Goal: Information Seeking & Learning: Compare options

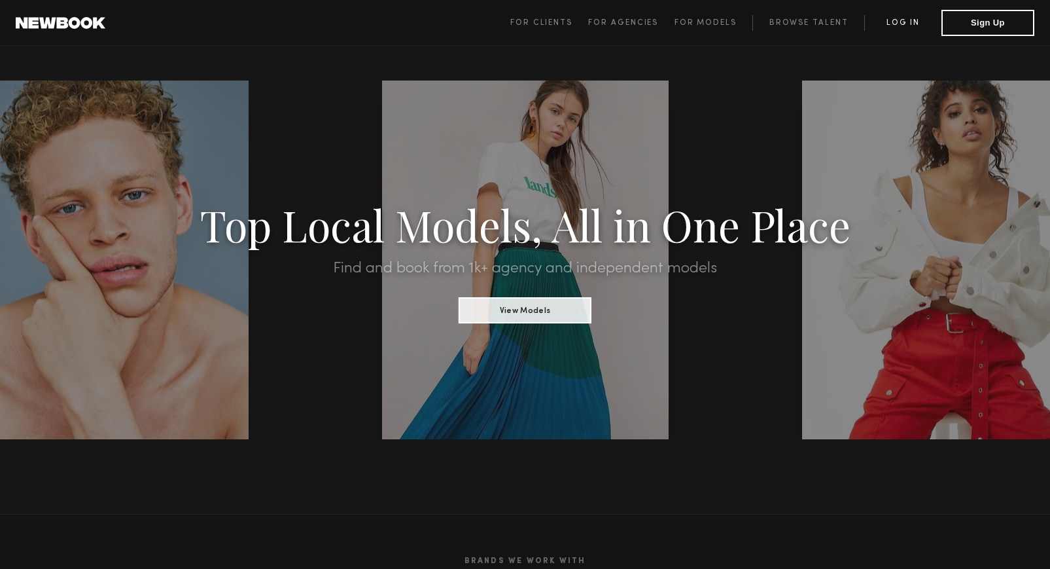
click at [910, 20] on link "Log in" at bounding box center [902, 23] width 77 height 16
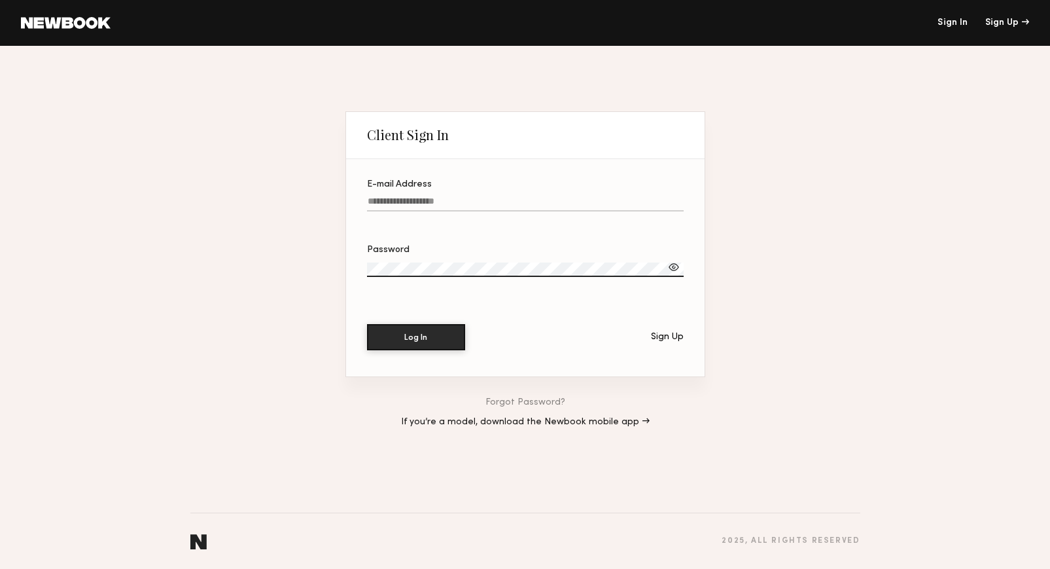
click at [414, 197] on input "E-mail Address" at bounding box center [525, 203] width 317 height 15
type input "**********"
click at [671, 266] on div at bounding box center [674, 266] width 13 height 13
click at [422, 334] on button "Log In" at bounding box center [416, 336] width 98 height 26
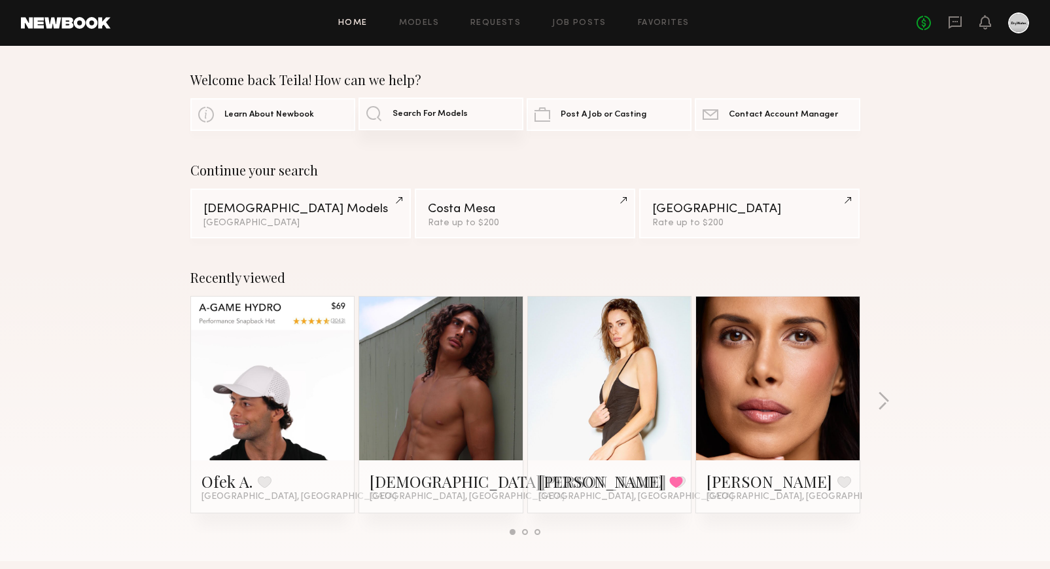
click at [410, 114] on span "Search For Models" at bounding box center [430, 114] width 75 height 9
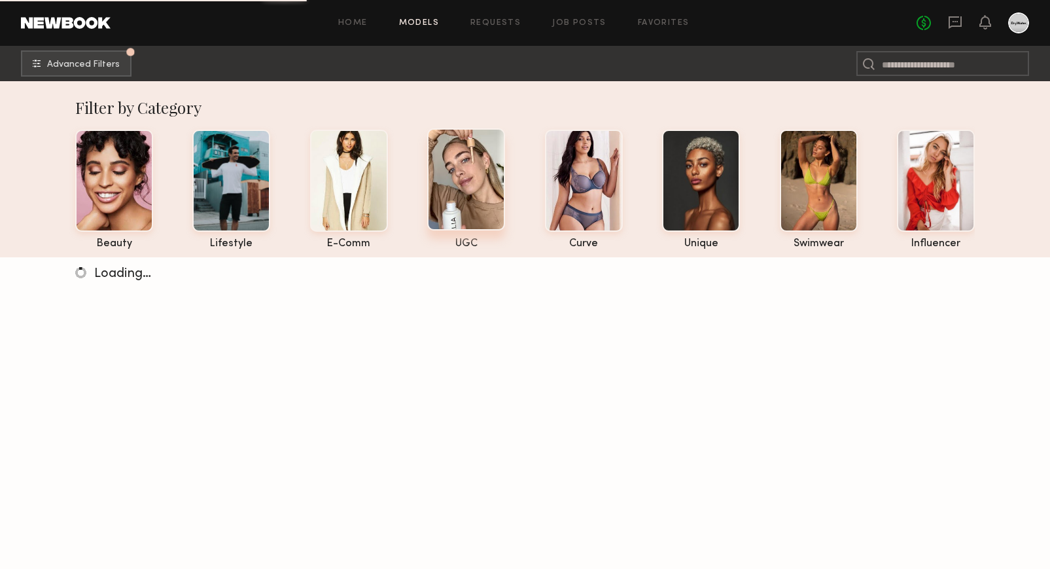
click at [476, 183] on div at bounding box center [466, 179] width 78 height 102
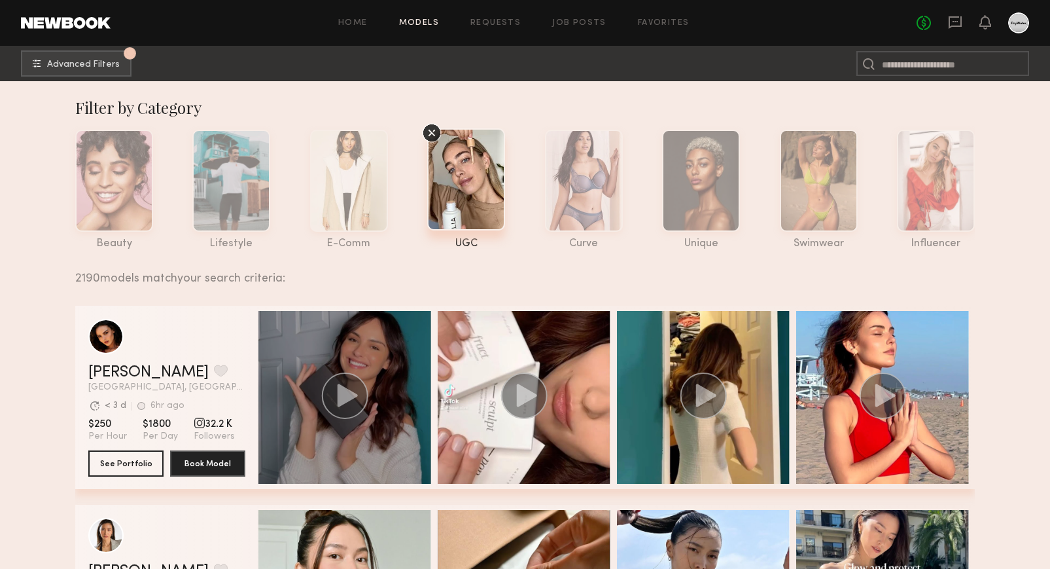
click at [377, 361] on div "grid" at bounding box center [344, 397] width 173 height 173
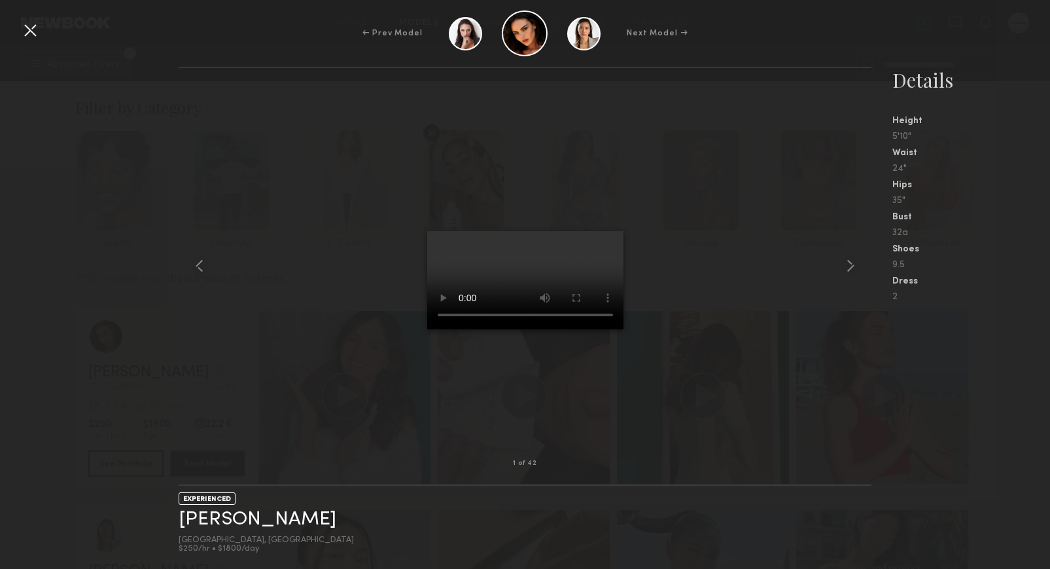
click at [27, 35] on div at bounding box center [30, 30] width 21 height 21
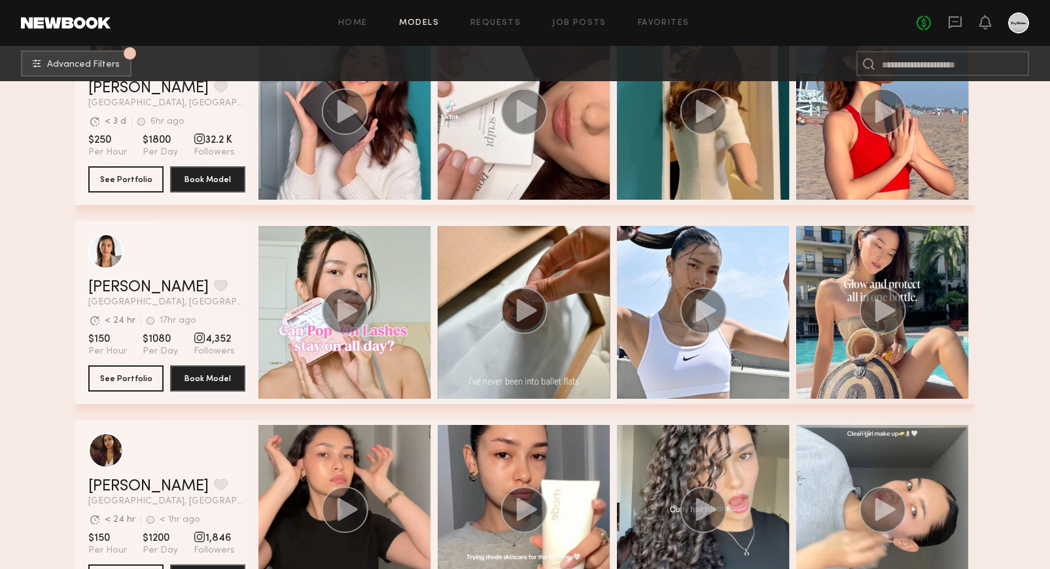
scroll to position [526, 0]
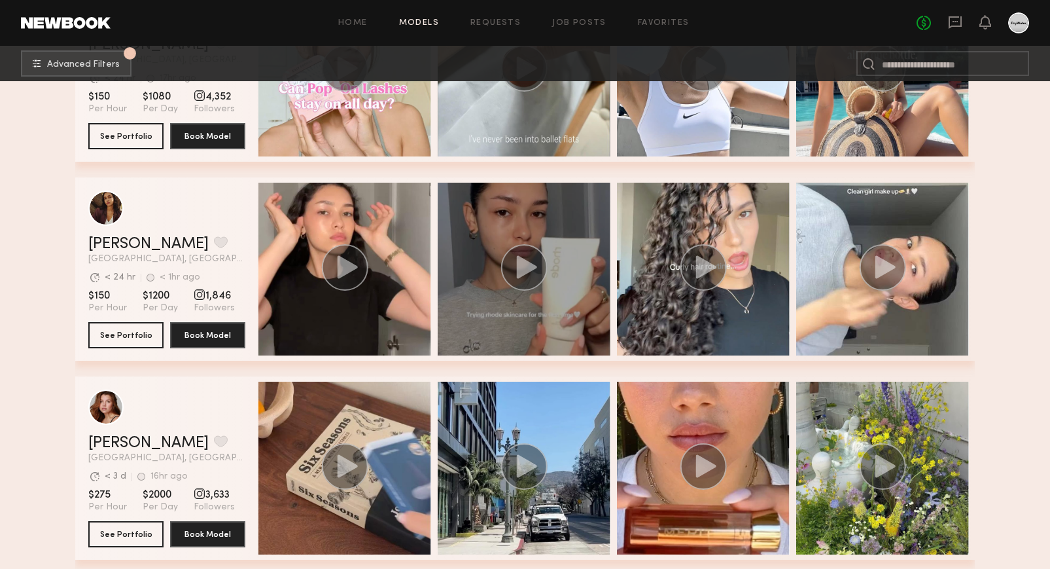
click at [542, 314] on div "grid" at bounding box center [524, 269] width 173 height 173
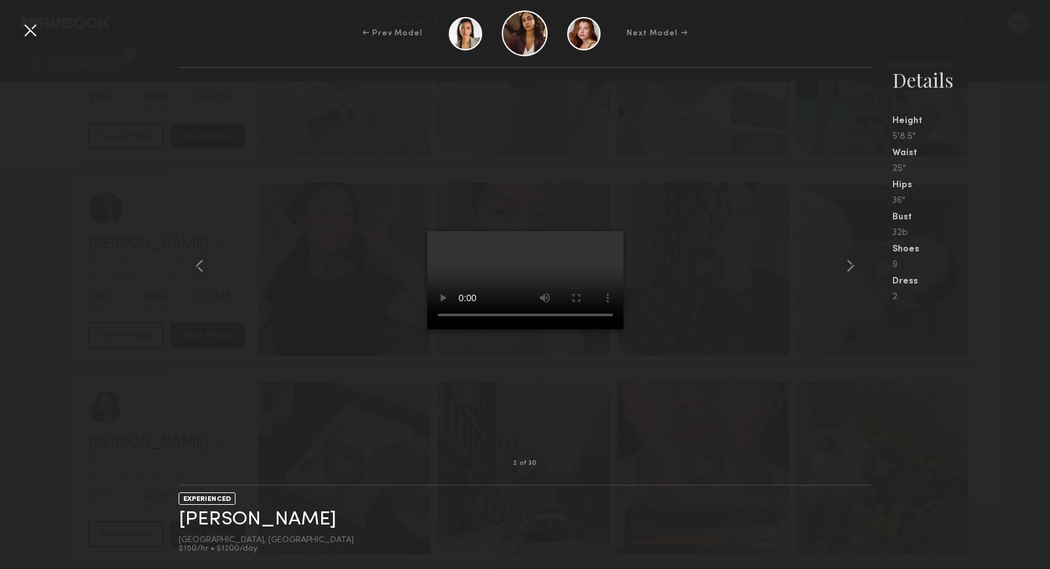
click at [37, 33] on div at bounding box center [30, 30] width 21 height 21
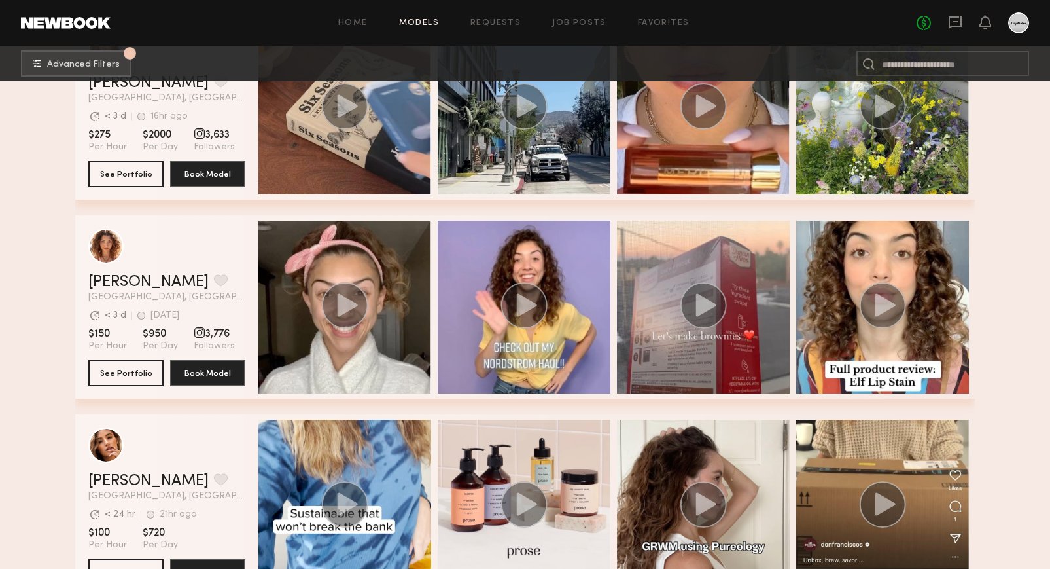
scroll to position [901, 0]
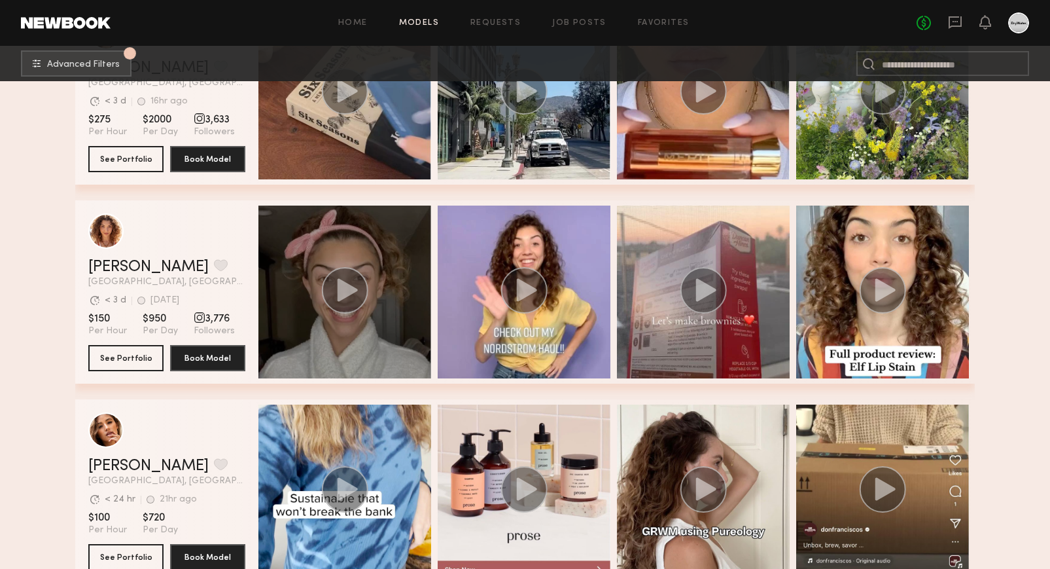
click at [394, 338] on div "grid" at bounding box center [344, 291] width 173 height 173
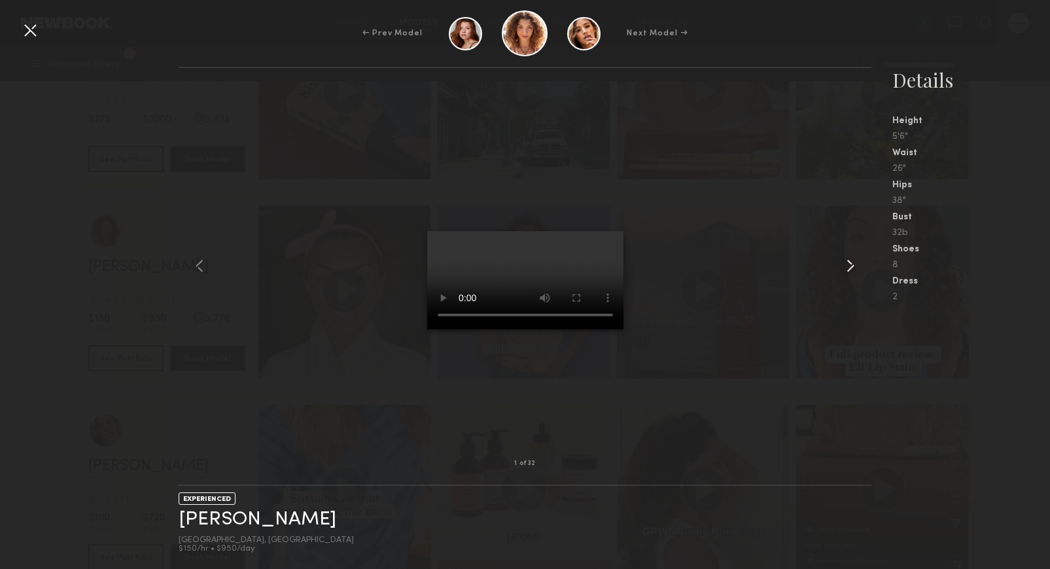
click at [845, 267] on common-icon at bounding box center [850, 265] width 21 height 21
click at [28, 33] on div at bounding box center [30, 30] width 21 height 21
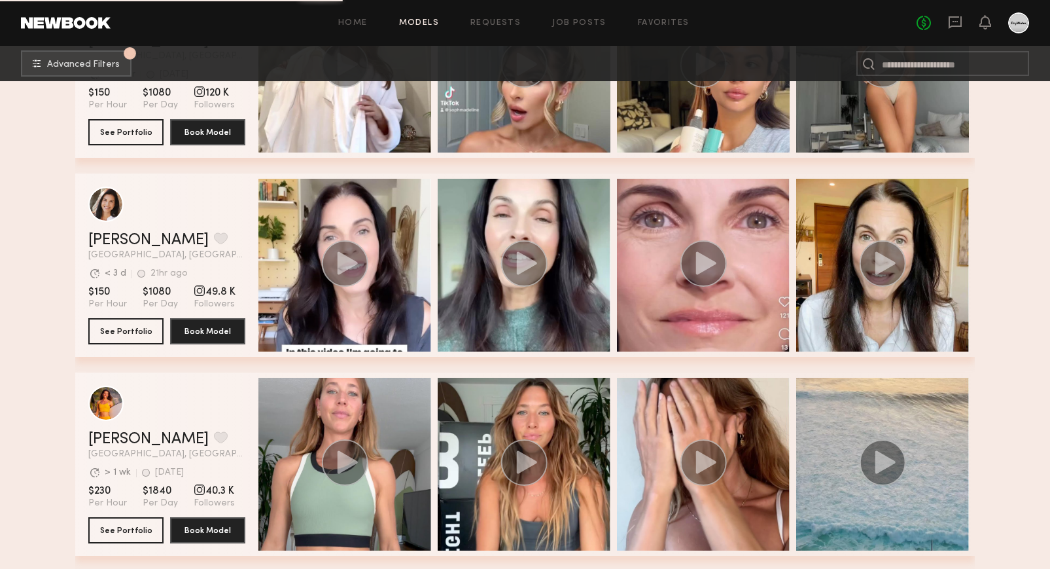
scroll to position [1925, 0]
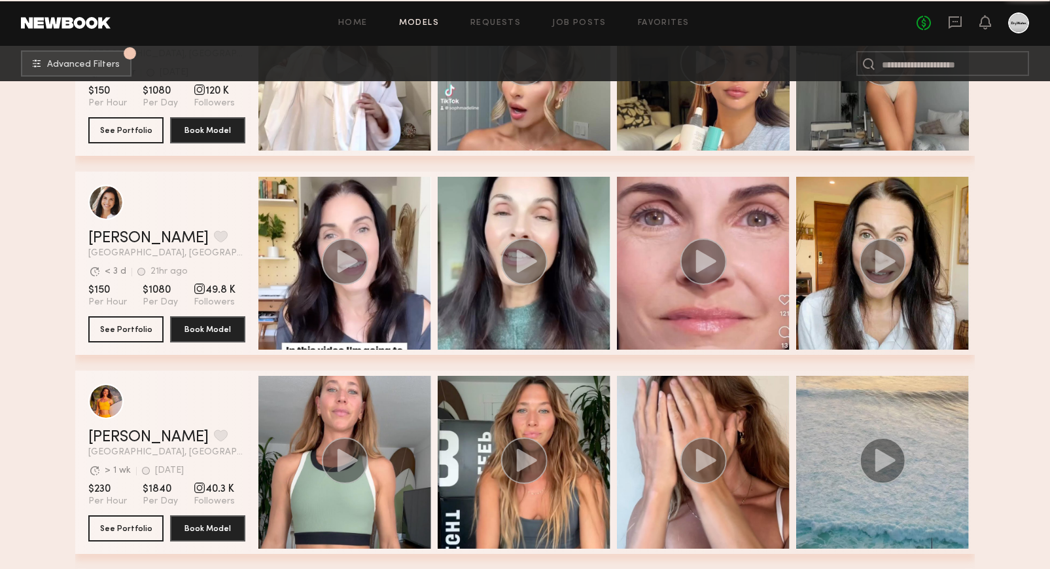
click at [394, 294] on div "grid" at bounding box center [344, 263] width 173 height 173
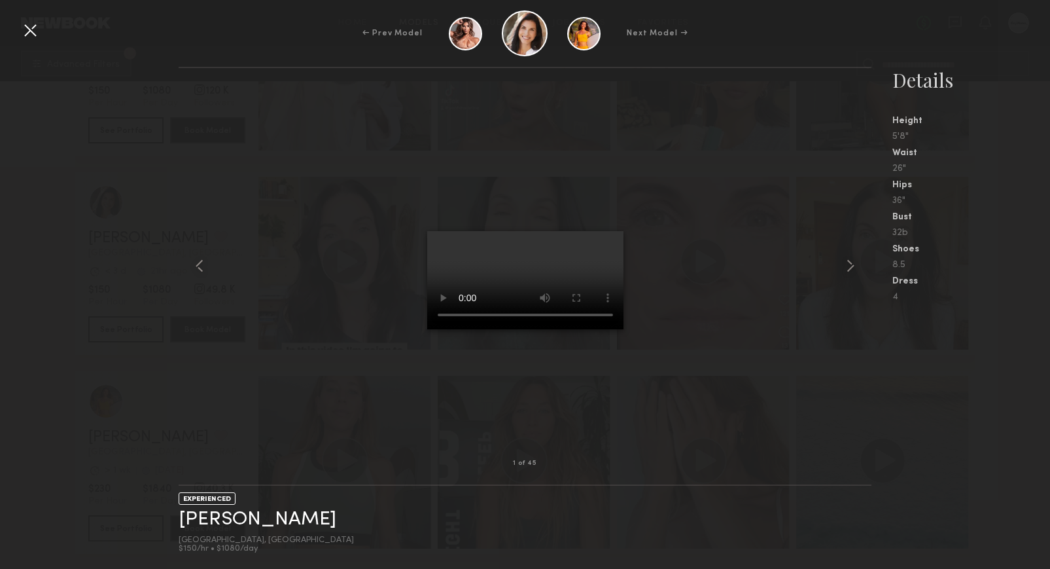
click at [31, 32] on div at bounding box center [30, 30] width 21 height 21
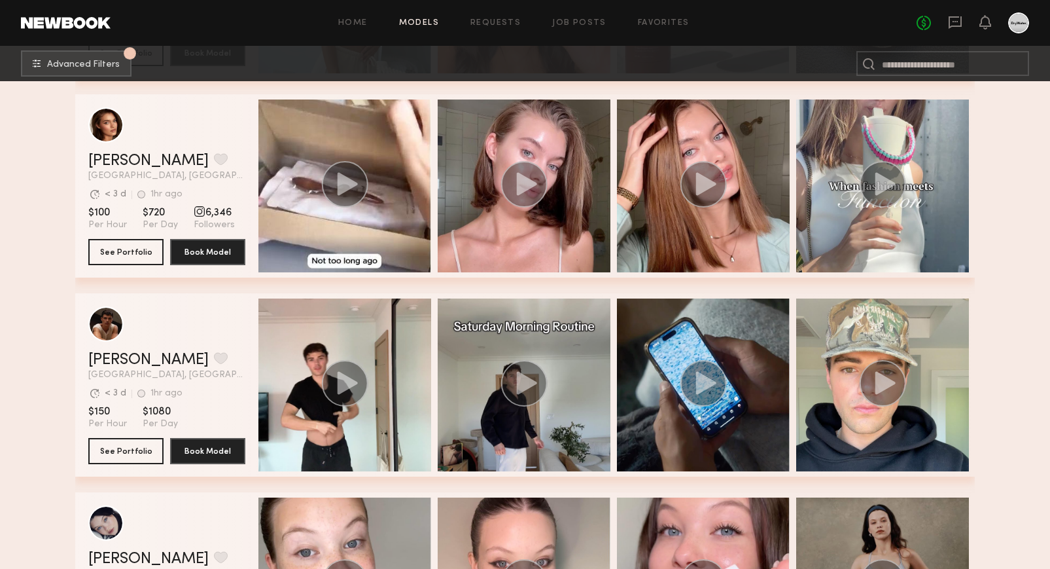
scroll to position [3285, 0]
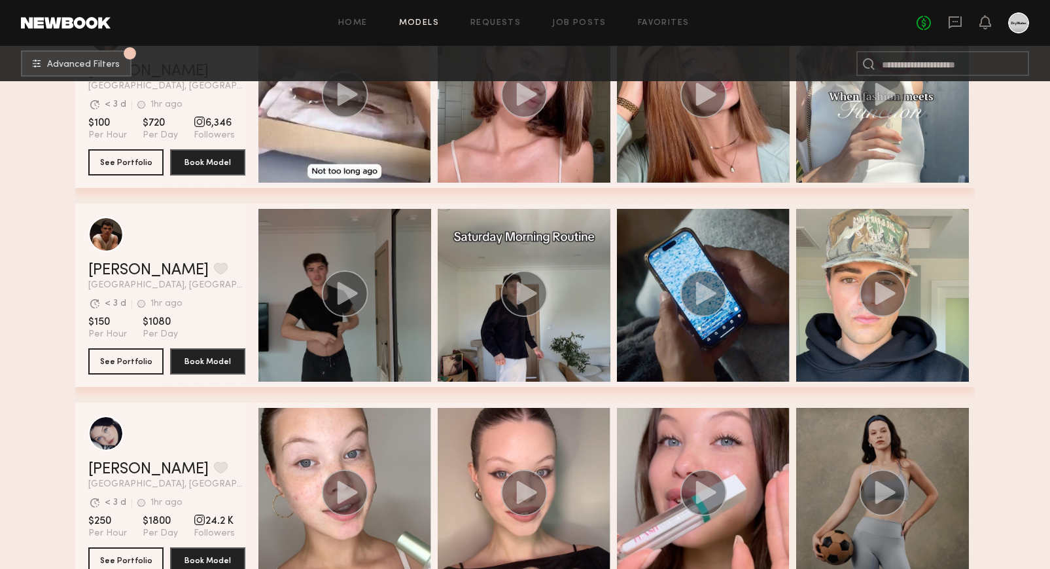
click at [323, 329] on div "grid" at bounding box center [344, 295] width 173 height 173
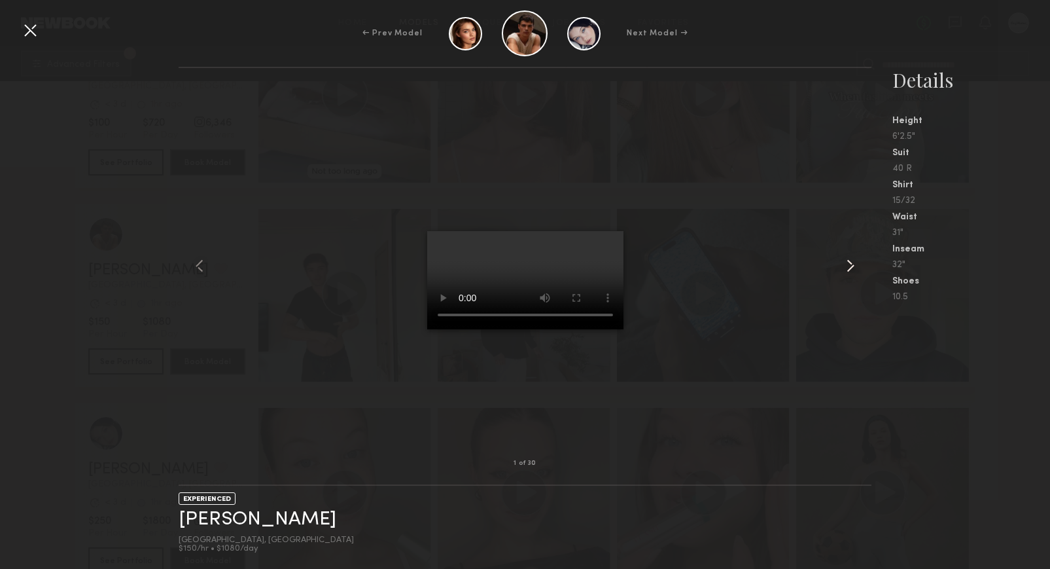
click at [847, 270] on common-icon at bounding box center [850, 265] width 21 height 21
click at [31, 30] on div at bounding box center [30, 30] width 21 height 21
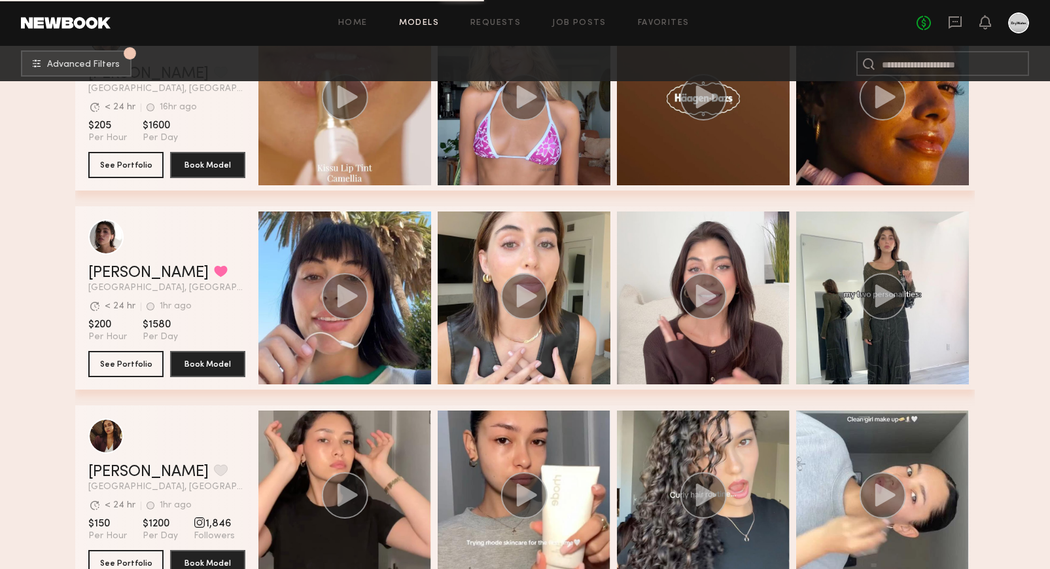
scroll to position [4080, 0]
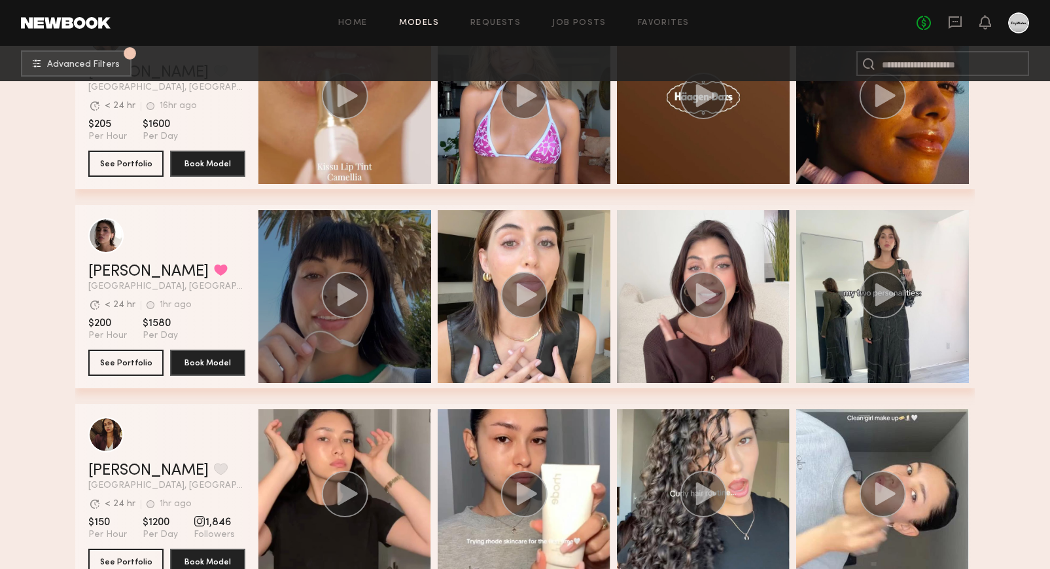
click at [357, 314] on circle "grid" at bounding box center [345, 294] width 45 height 45
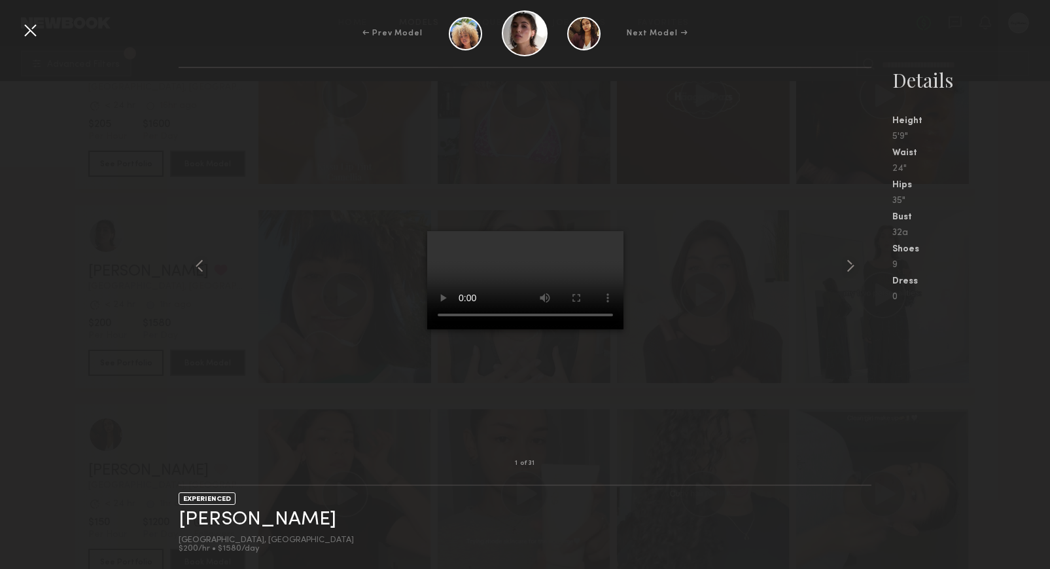
click at [26, 33] on div at bounding box center [30, 30] width 21 height 21
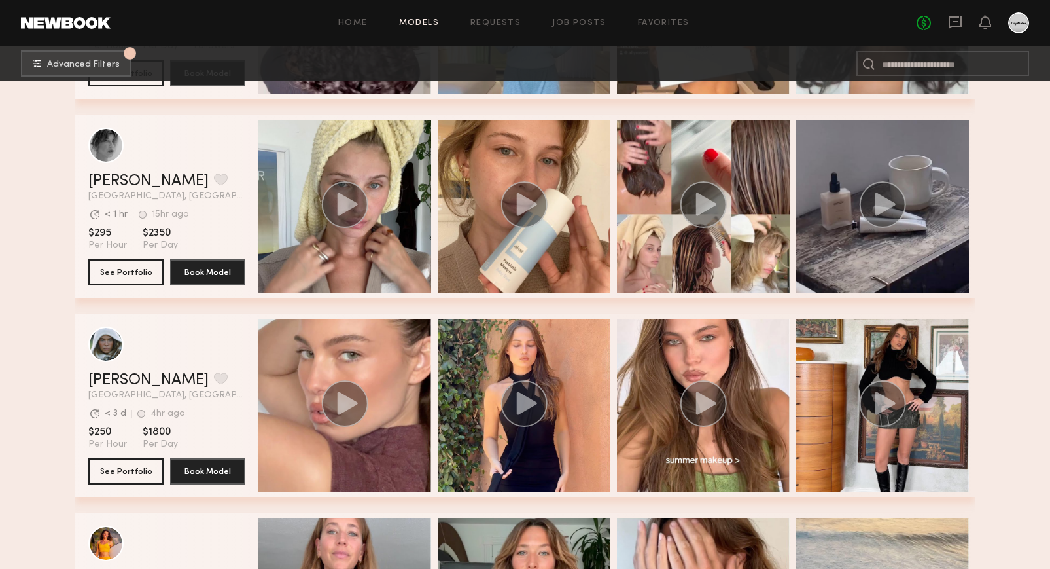
scroll to position [6160, 0]
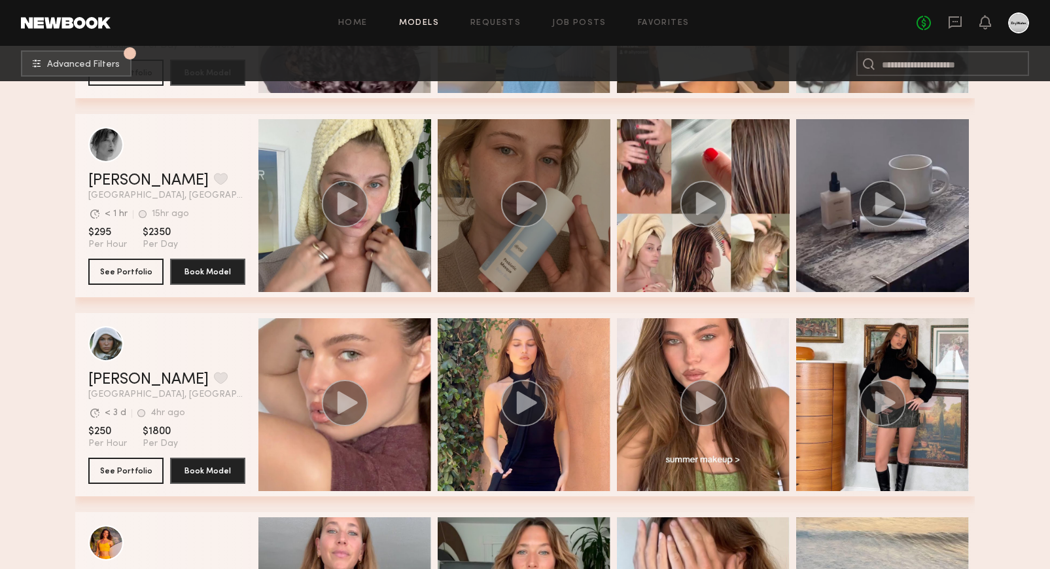
click at [468, 257] on div "grid" at bounding box center [524, 205] width 173 height 173
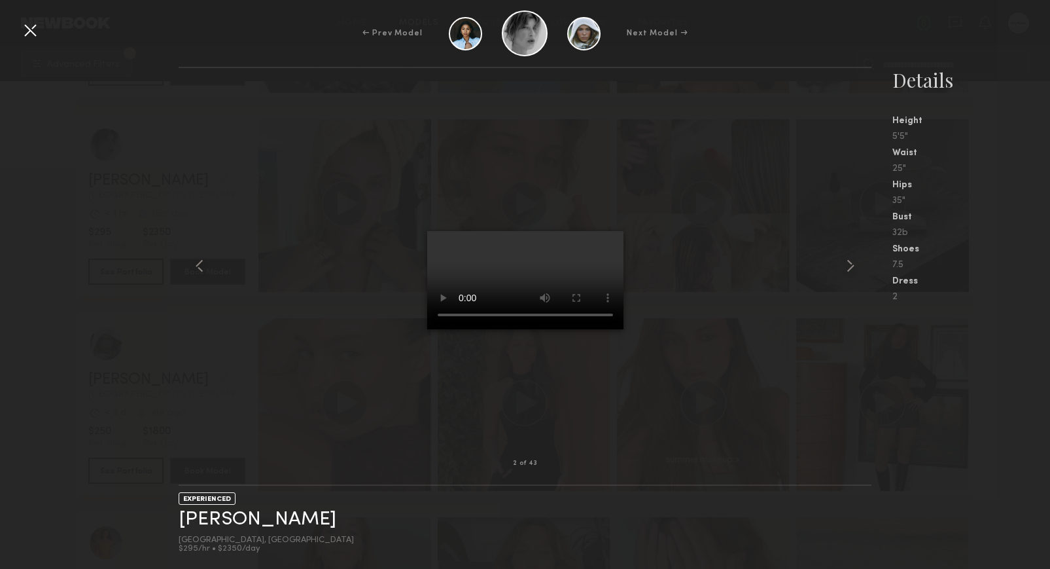
click at [27, 39] on div at bounding box center [30, 30] width 21 height 21
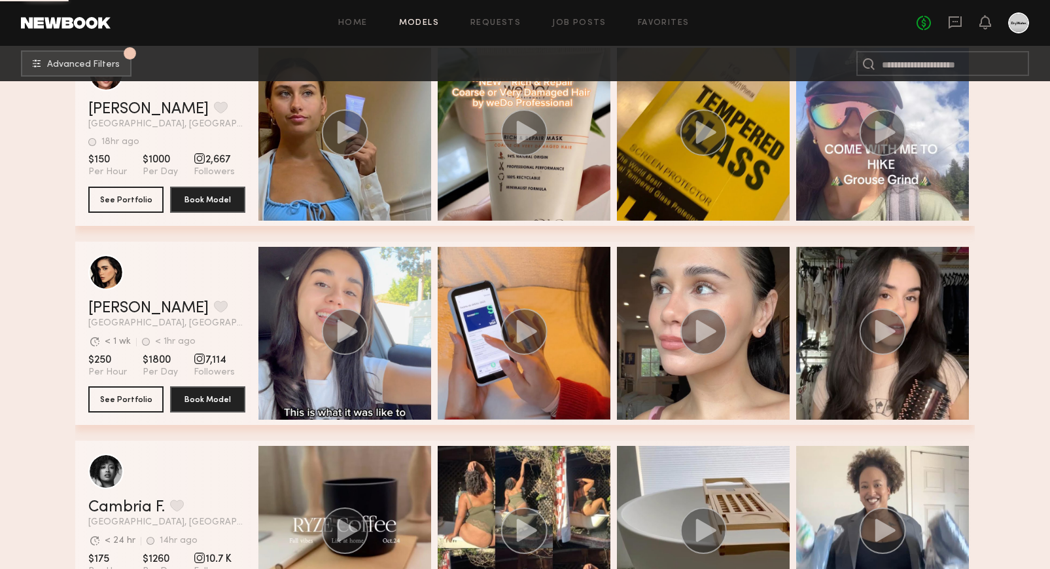
scroll to position [9015, 0]
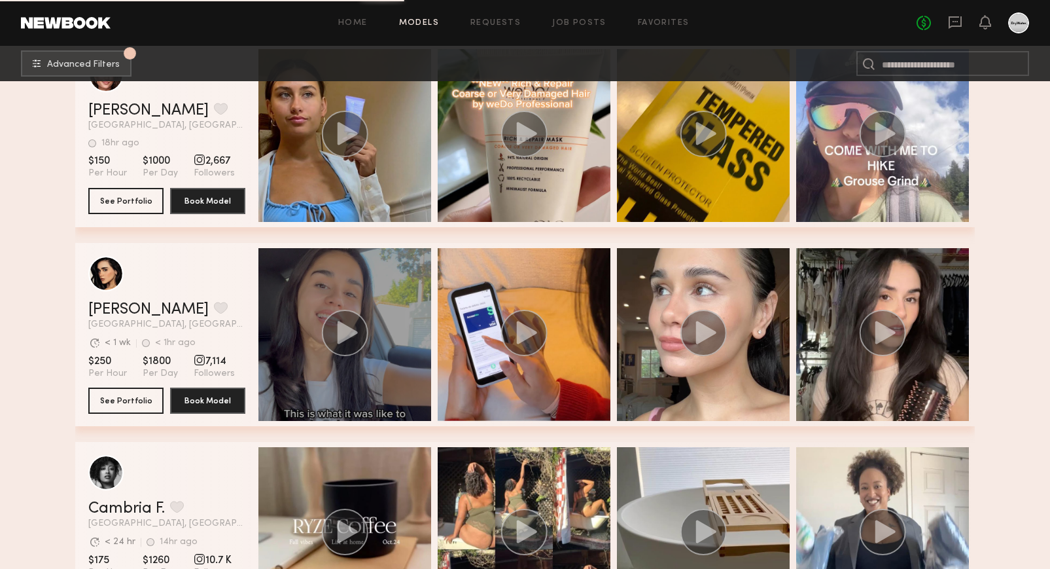
click at [285, 374] on div "grid" at bounding box center [344, 334] width 173 height 173
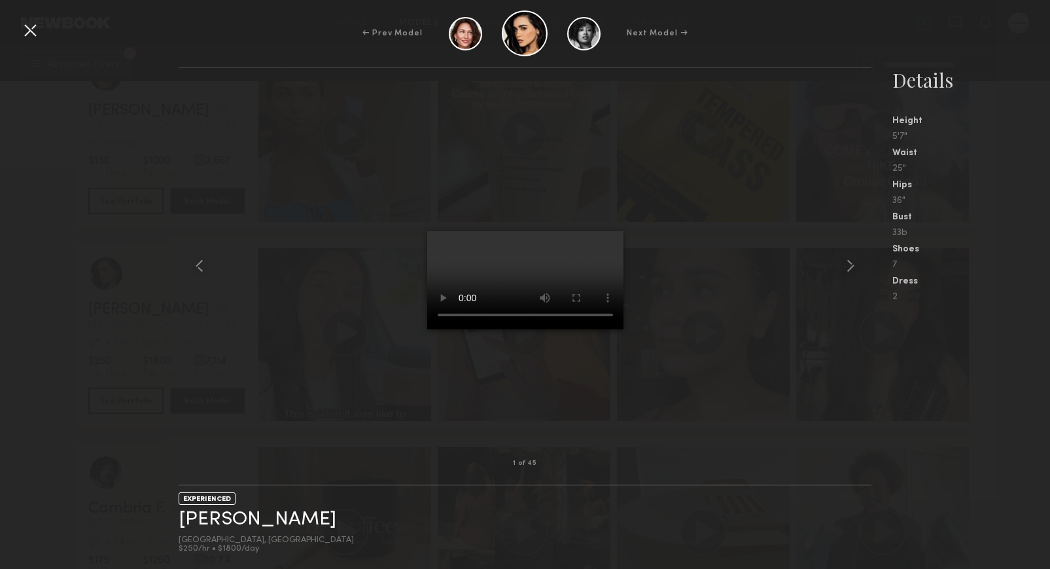
click at [32, 29] on div at bounding box center [30, 30] width 21 height 21
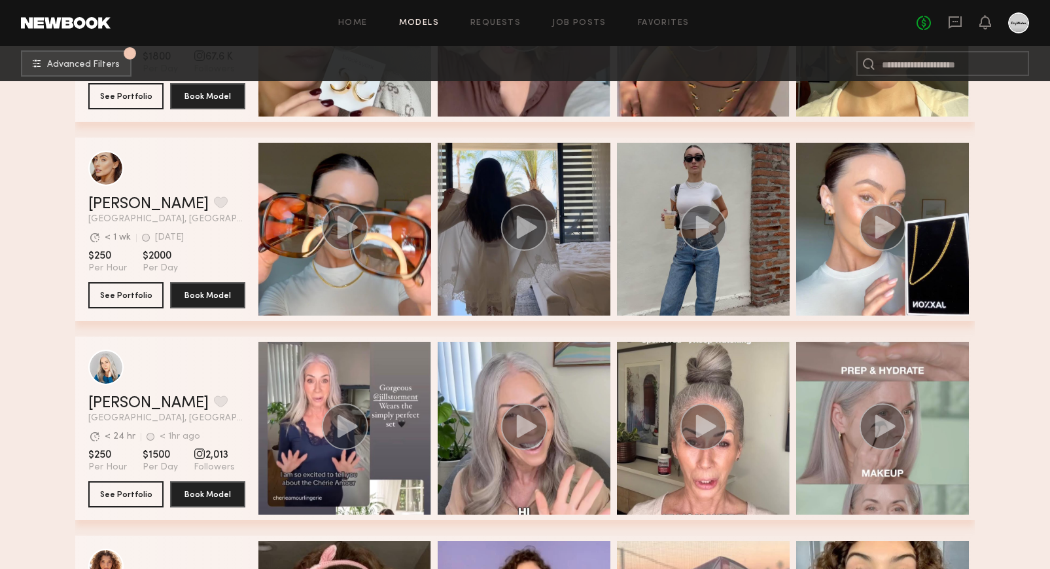
scroll to position [13026, 0]
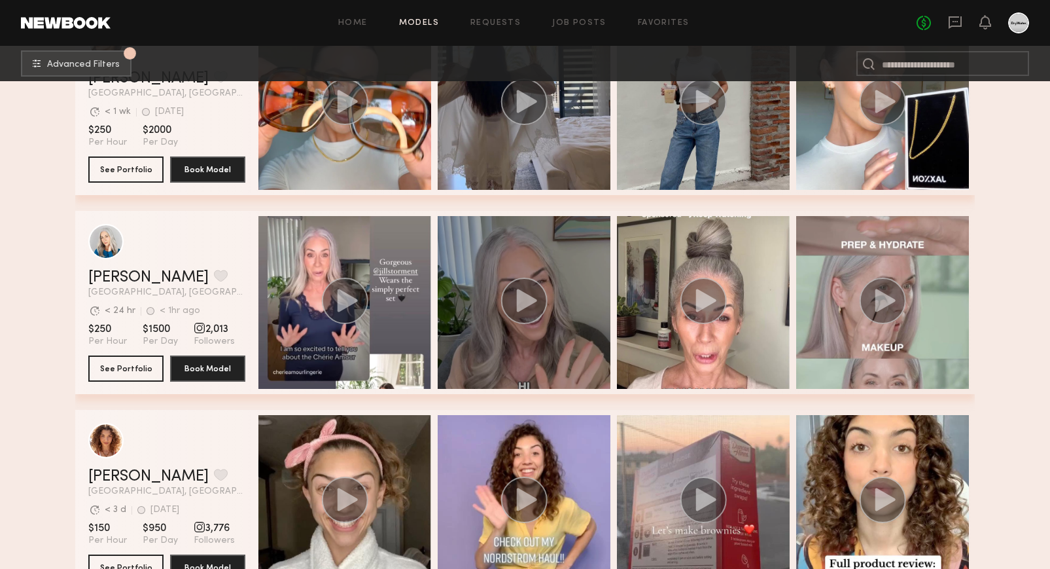
click at [522, 353] on div "grid" at bounding box center [524, 302] width 173 height 173
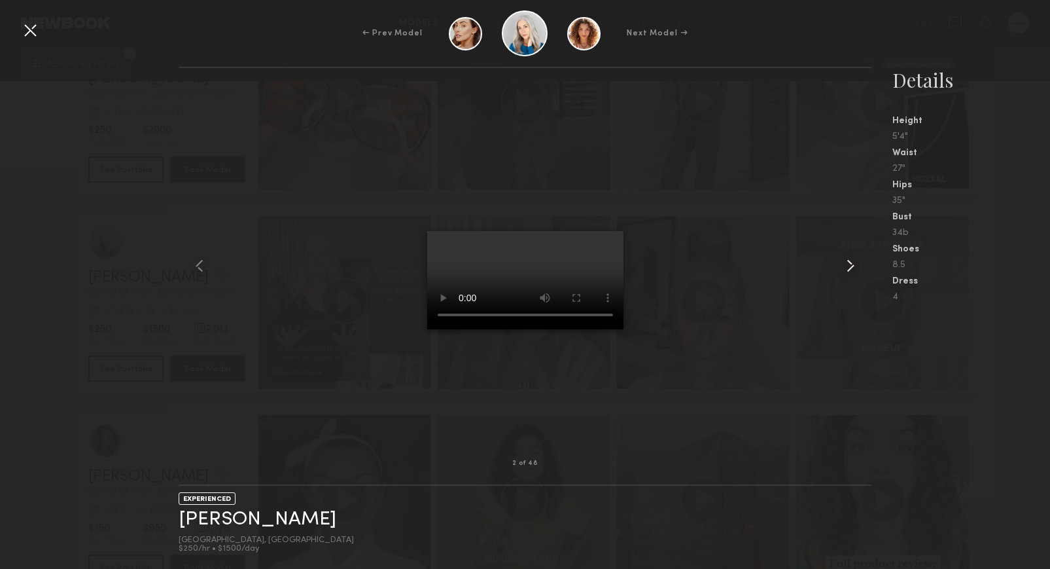
click at [851, 265] on common-icon at bounding box center [850, 265] width 21 height 21
click at [29, 27] on div at bounding box center [30, 30] width 21 height 21
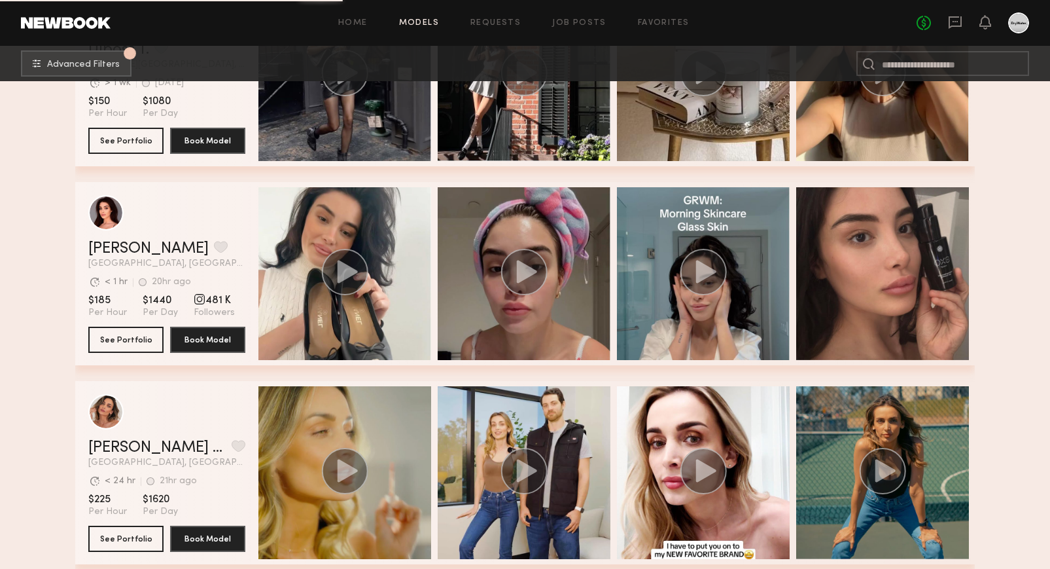
scroll to position [18867, 0]
